Goal: Information Seeking & Learning: Learn about a topic

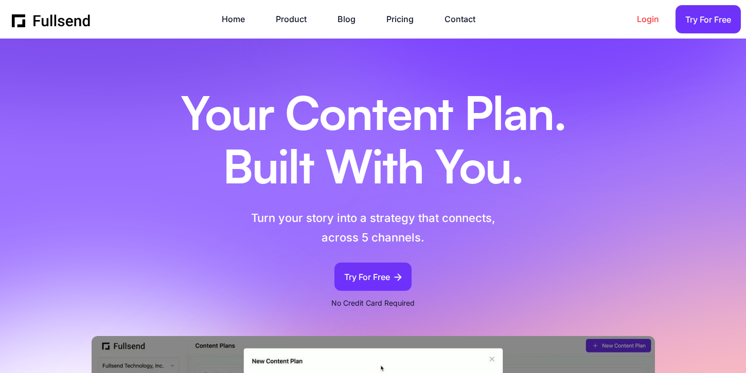
click at [641, 23] on link "Login" at bounding box center [653, 19] width 32 height 14
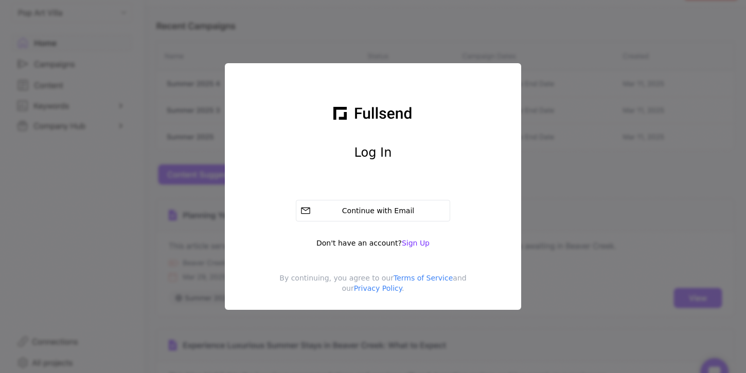
click at [408, 185] on div "Sign in with Google. Opens in new tab" at bounding box center [373, 187] width 154 height 23
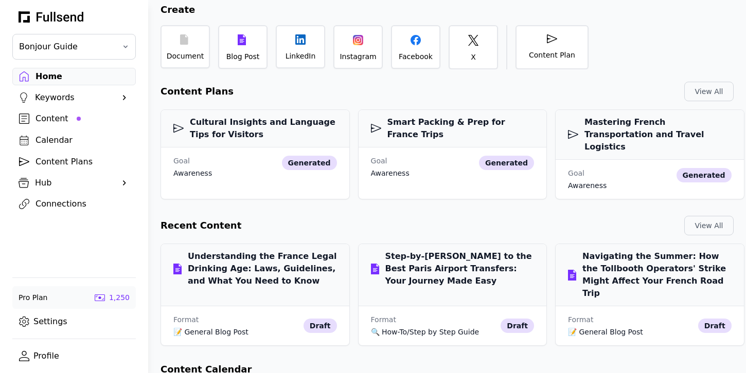
scroll to position [99, 0]
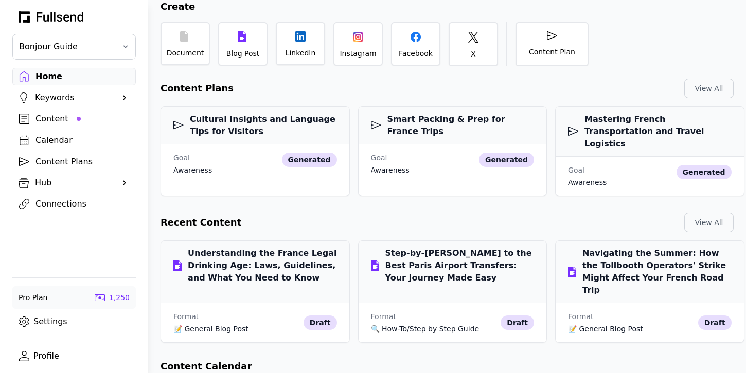
click at [52, 119] on div "Content" at bounding box center [82, 119] width 94 height 12
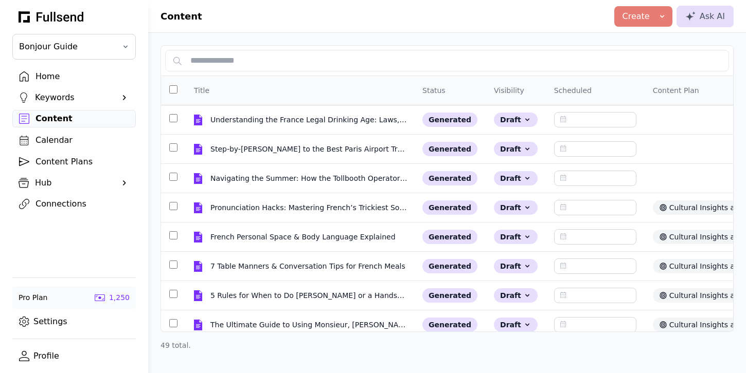
click at [58, 94] on div "Keywords" at bounding box center [74, 98] width 78 height 12
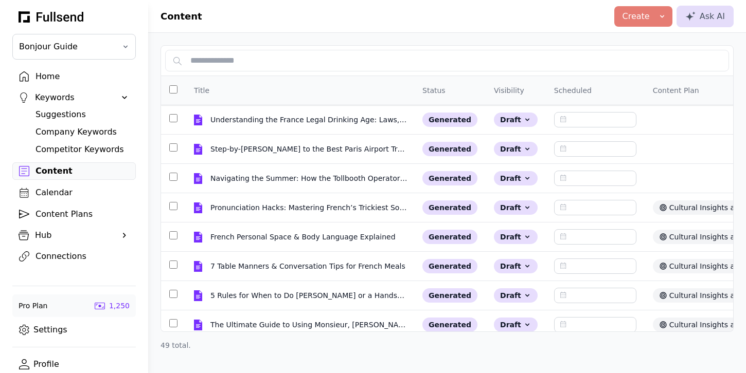
click at [68, 148] on div "Competitor Keywords" at bounding box center [82, 149] width 94 height 12
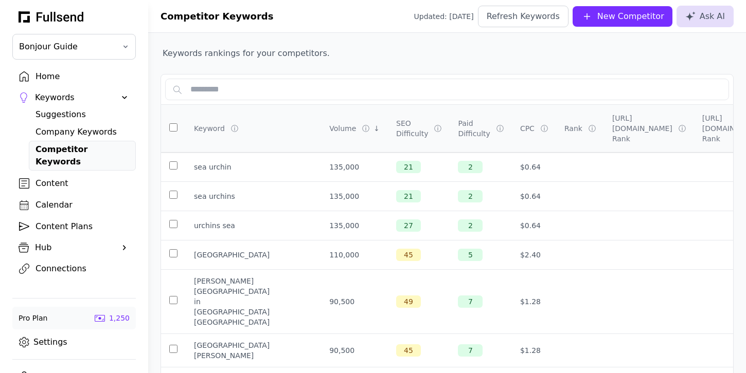
click at [85, 132] on div "Company Keywords" at bounding box center [82, 132] width 94 height 12
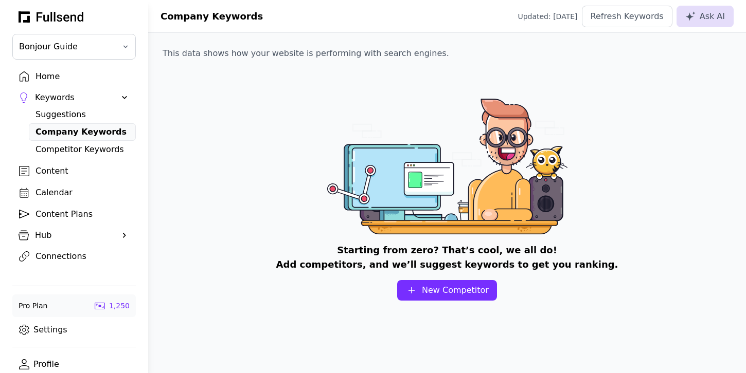
click at [70, 119] on div "Suggestions" at bounding box center [82, 115] width 94 height 12
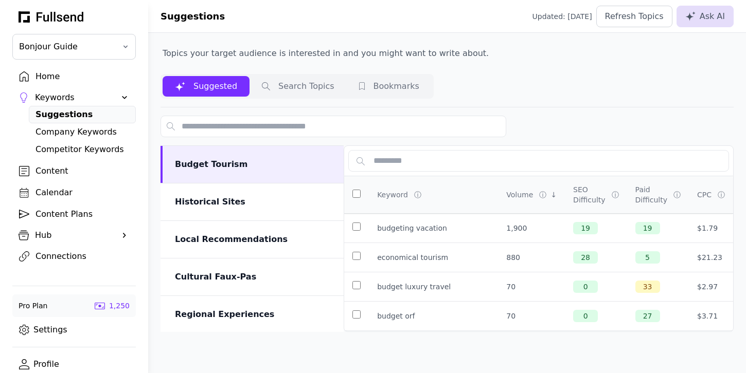
click at [92, 129] on div "Company Keywords" at bounding box center [82, 132] width 94 height 12
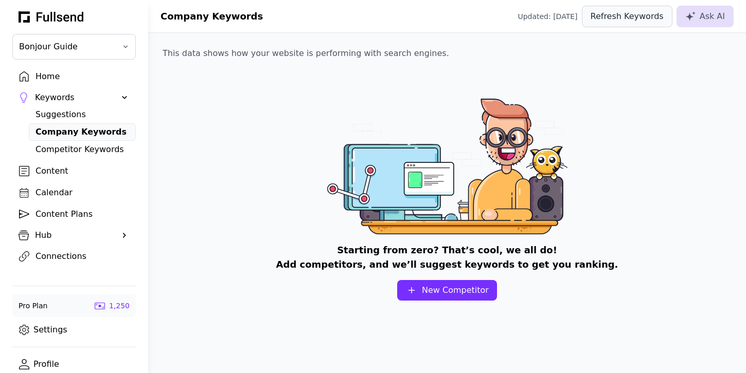
click at [626, 17] on div "Refresh Keywords" at bounding box center [626, 16] width 73 height 12
click at [90, 149] on div "Competitor Keywords" at bounding box center [82, 149] width 94 height 12
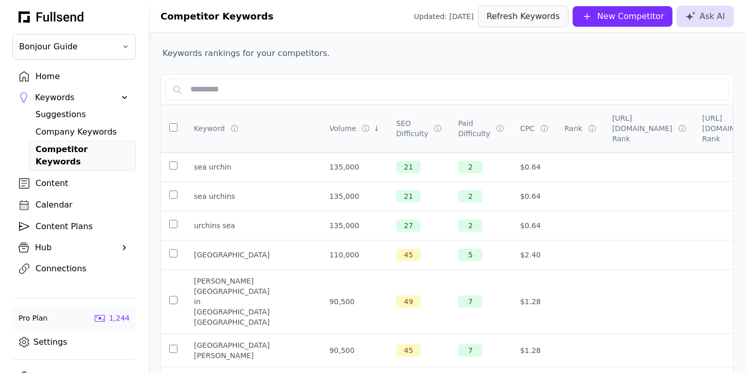
click at [525, 19] on div "Refresh Keywords" at bounding box center [522, 16] width 73 height 12
click at [72, 177] on div "Content" at bounding box center [82, 183] width 94 height 12
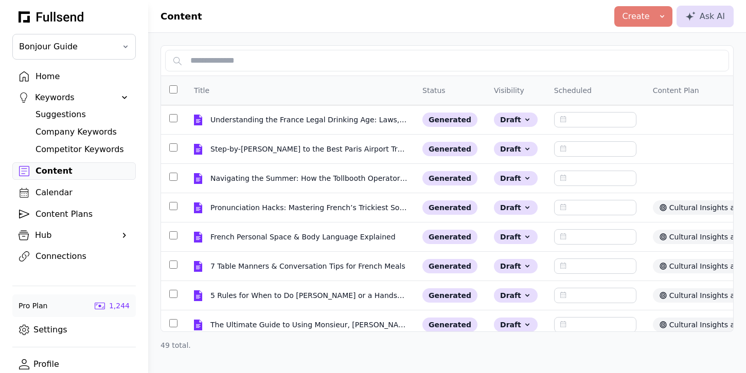
click at [62, 191] on div "Calendar" at bounding box center [82, 193] width 94 height 12
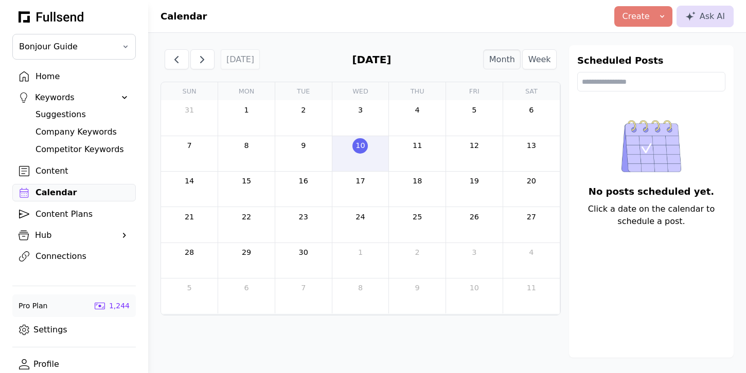
click at [63, 214] on div "Content Plans" at bounding box center [82, 214] width 94 height 12
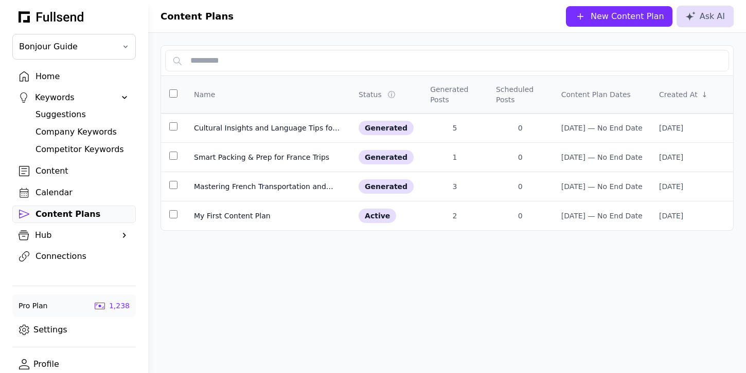
click at [62, 231] on div "Hub" at bounding box center [74, 235] width 78 height 12
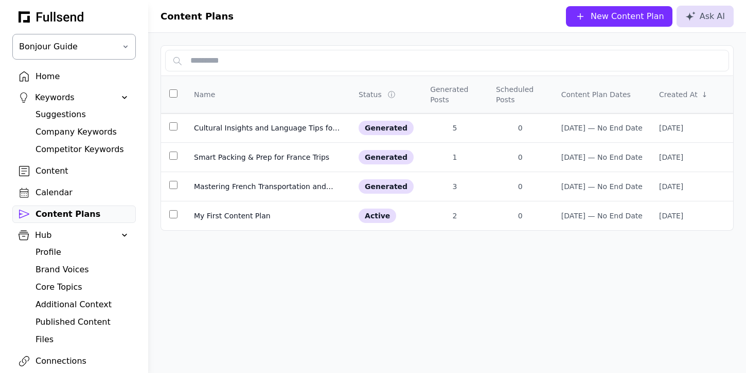
click at [68, 45] on span "Bonjour Guide" at bounding box center [67, 47] width 96 height 12
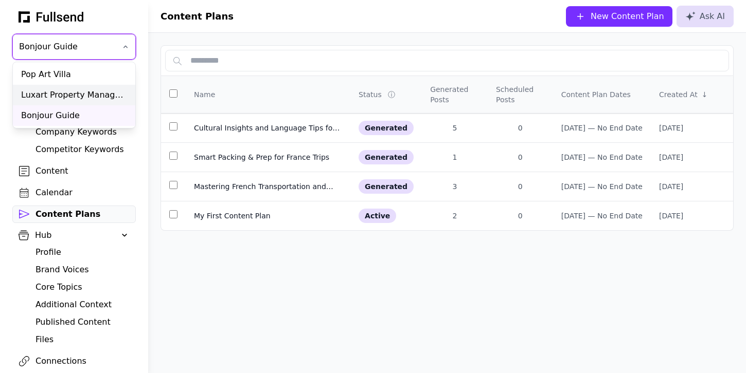
click at [67, 89] on div "Luxart Property Management" at bounding box center [74, 95] width 122 height 21
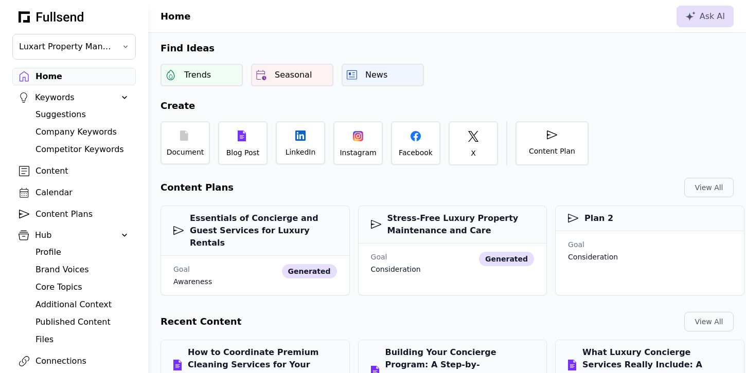
click at [72, 136] on div "Company Keywords" at bounding box center [82, 132] width 94 height 12
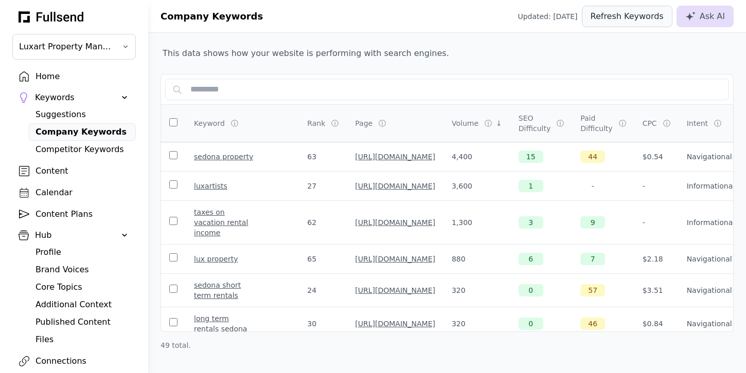
click at [634, 19] on div "Refresh Keywords" at bounding box center [626, 16] width 73 height 12
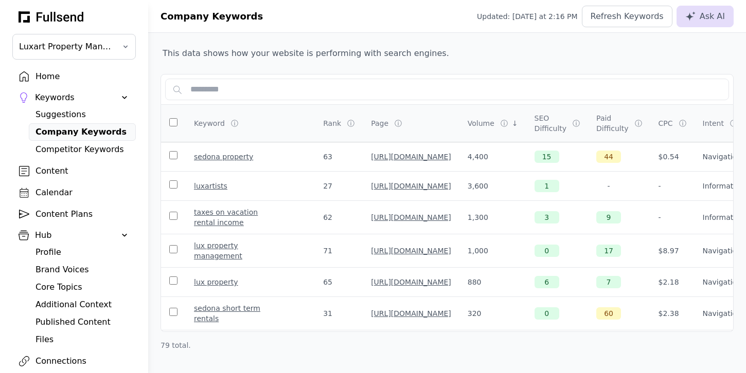
click at [80, 149] on div "Competitor Keywords" at bounding box center [82, 149] width 94 height 12
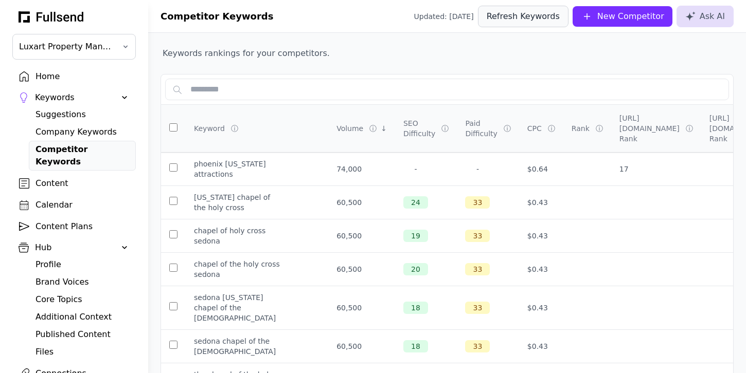
click at [539, 17] on div "Refresh Keywords" at bounding box center [522, 16] width 73 height 12
click at [105, 128] on div "Company Keywords" at bounding box center [82, 132] width 94 height 12
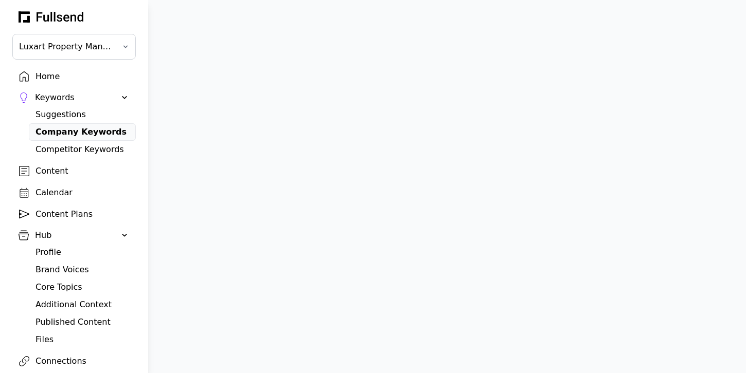
click div "Rank"
click div "Volume"
click div "Volume ⓘ ↑"
click at [81, 149] on div "Competitor Keywords" at bounding box center [82, 149] width 94 height 12
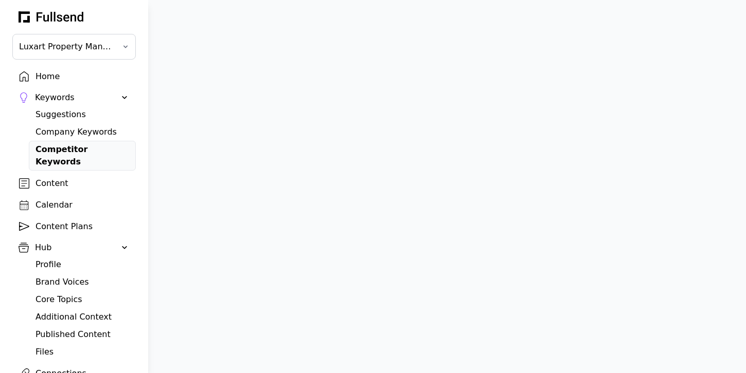
scroll to position [0, 305]
click div "[URL][DOMAIN_NAME] Rank"
click td
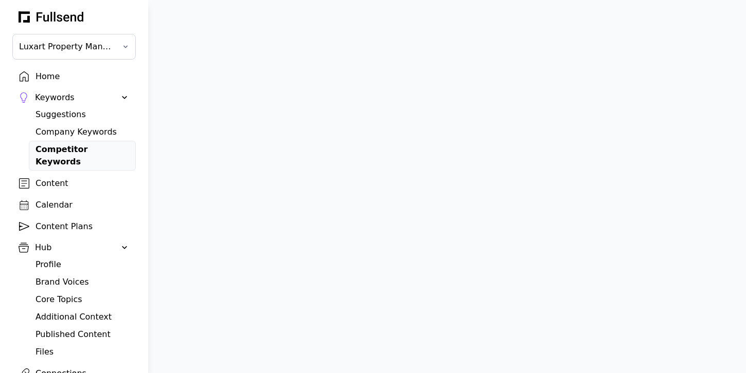
click td
click at [71, 294] on div "Core Topics" at bounding box center [82, 300] width 94 height 12
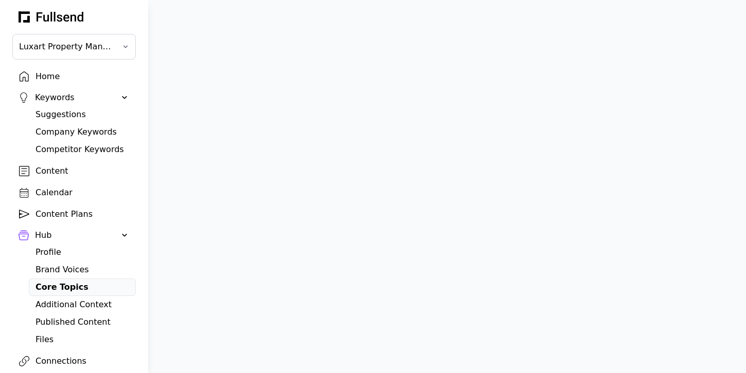
click at [89, 309] on div "Additional Context" at bounding box center [82, 305] width 94 height 12
click at [91, 324] on div "Published Content" at bounding box center [82, 322] width 94 height 12
click button "Refresh Content"
